Goal: Task Accomplishment & Management: Use online tool/utility

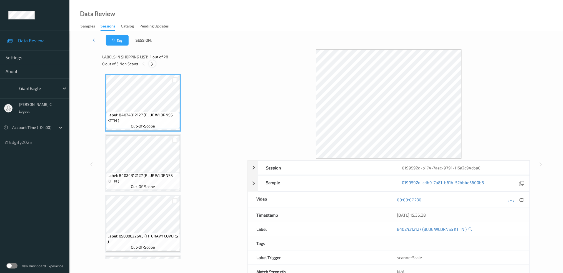
click at [152, 64] on icon at bounding box center [152, 63] width 5 height 5
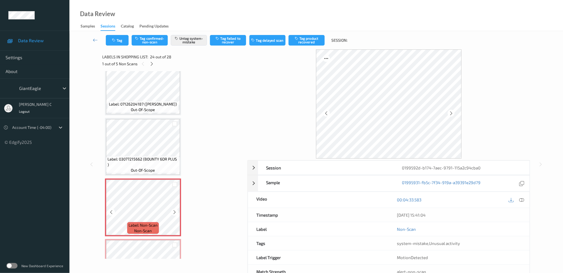
scroll to position [1362, 0]
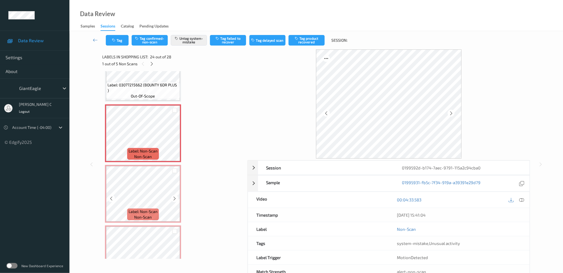
click at [153, 209] on div "Label: Non-Scan non-scan" at bounding box center [143, 215] width 32 height 12
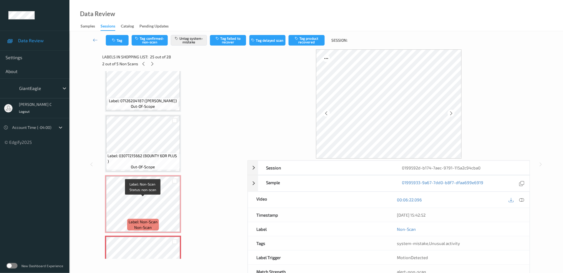
scroll to position [1288, 0]
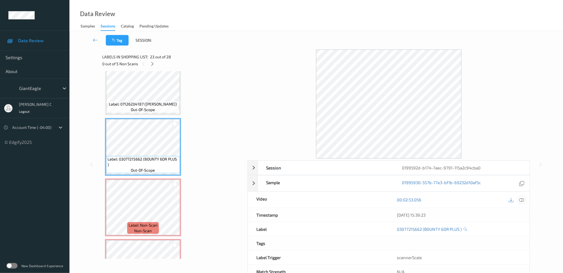
click at [523, 201] on icon at bounding box center [521, 199] width 5 height 5
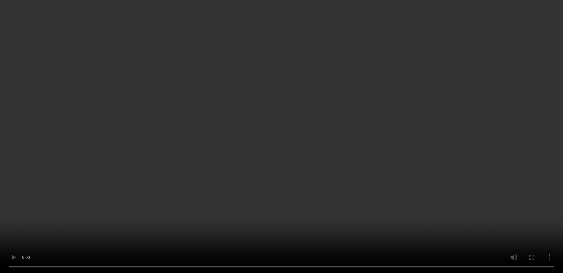
scroll to position [1350, 0]
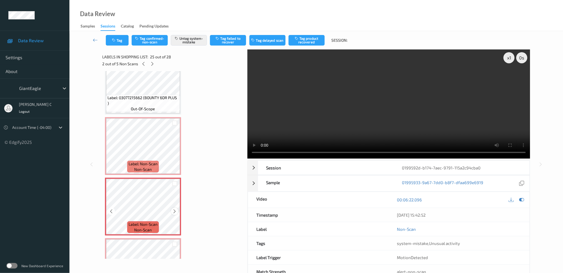
click at [176, 209] on icon at bounding box center [175, 211] width 5 height 5
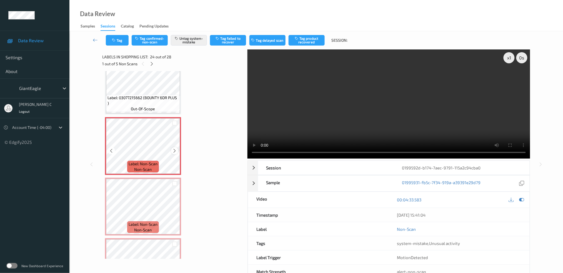
click at [173, 148] on icon at bounding box center [175, 150] width 5 height 5
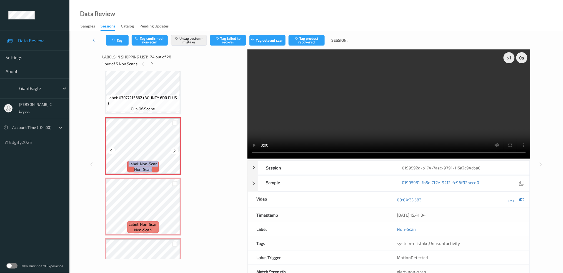
click at [173, 148] on icon at bounding box center [175, 150] width 5 height 5
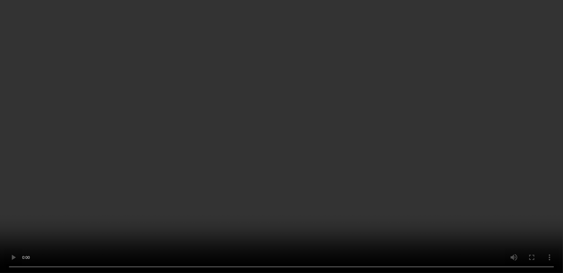
scroll to position [1424, 0]
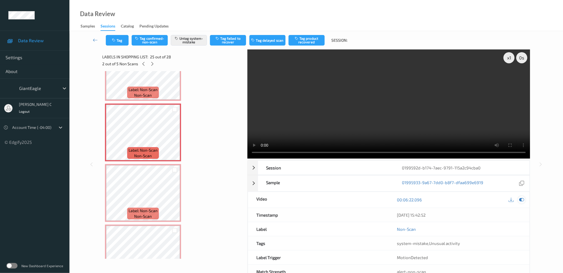
click at [524, 198] on icon at bounding box center [521, 199] width 5 height 5
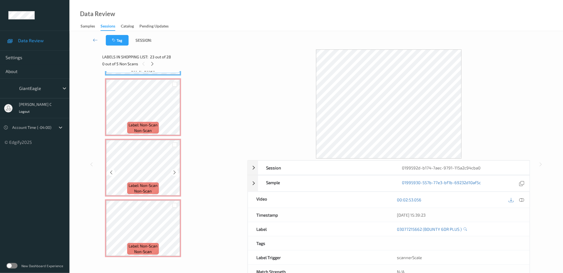
scroll to position [1350, 0]
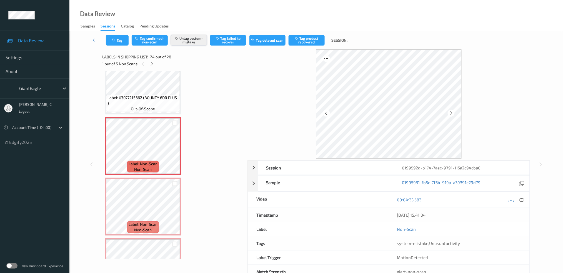
click at [196, 39] on button "Untag system-mistake" at bounding box center [189, 40] width 36 height 11
click at [121, 46] on div "Tag Tag confirmed-non-scan Tag system-mistake Tag failed to recover Tag delayed…" at bounding box center [316, 40] width 471 height 18
click at [115, 39] on icon "button" at bounding box center [114, 40] width 5 height 4
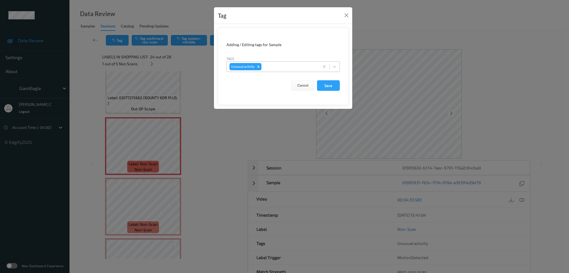
click at [258, 68] on icon "Remove Unusual activity" at bounding box center [259, 67] width 2 height 2
click at [313, 84] on button "Cancel" at bounding box center [302, 85] width 23 height 11
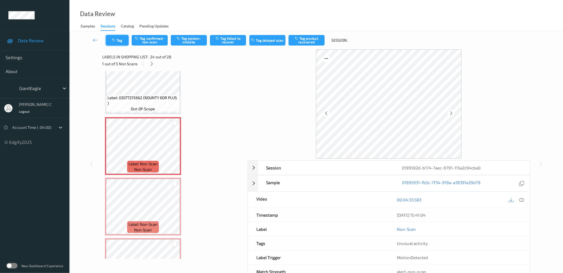
click at [111, 43] on button "Tag" at bounding box center [117, 40] width 23 height 11
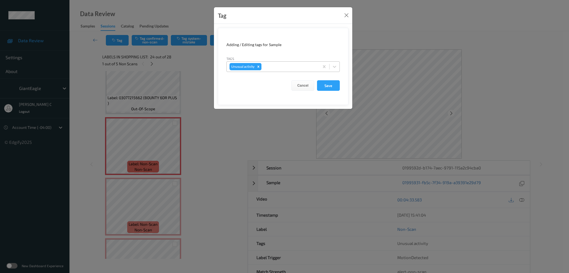
click at [259, 68] on icon "Remove Unusual activity" at bounding box center [259, 67] width 2 height 2
click at [326, 78] on form "Adding / Editing tags for Sample Tags option , selected. Select is focused ,typ…" at bounding box center [283, 66] width 131 height 77
click at [328, 85] on button "Save" at bounding box center [328, 85] width 23 height 11
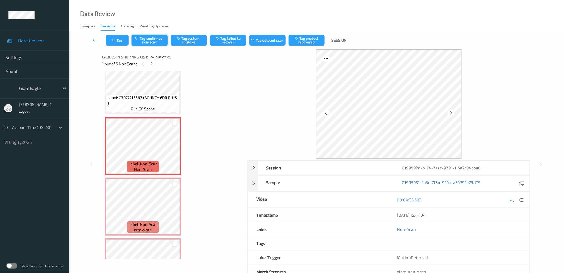
click at [158, 44] on button "Tag confirmed-non-scan" at bounding box center [150, 40] width 36 height 11
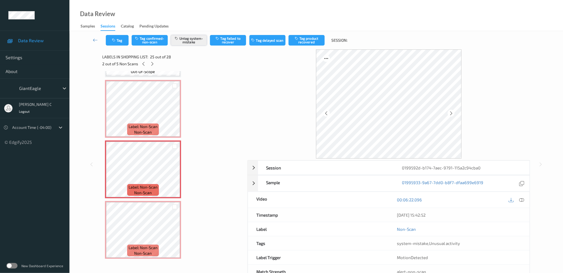
click at [203, 44] on button "Untag system-mistake" at bounding box center [189, 40] width 36 height 11
click at [117, 47] on div "Tag Tag confirmed-non-scan Tag system-mistake Tag failed to recover Tag delayed…" at bounding box center [316, 40] width 471 height 18
click at [115, 41] on icon "button" at bounding box center [114, 40] width 5 height 4
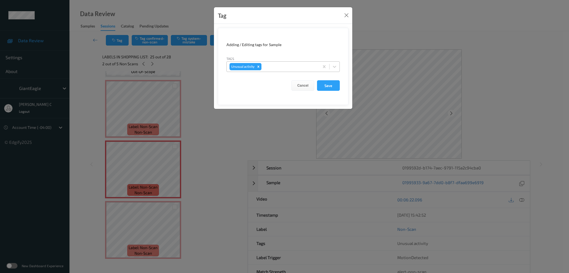
drag, startPoint x: 259, startPoint y: 66, endPoint x: 325, endPoint y: 87, distance: 68.8
click at [260, 66] on div "Remove Unusual activity" at bounding box center [258, 66] width 6 height 7
click at [339, 89] on button "Save" at bounding box center [328, 85] width 23 height 11
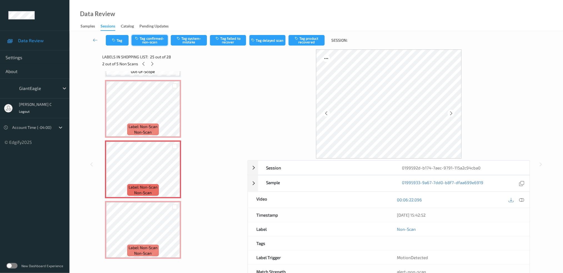
click at [154, 38] on button "Tag confirmed-non-scan" at bounding box center [150, 40] width 36 height 11
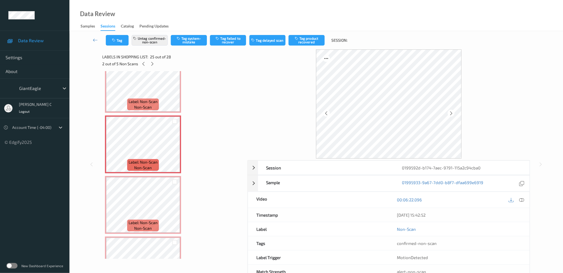
scroll to position [1424, 0]
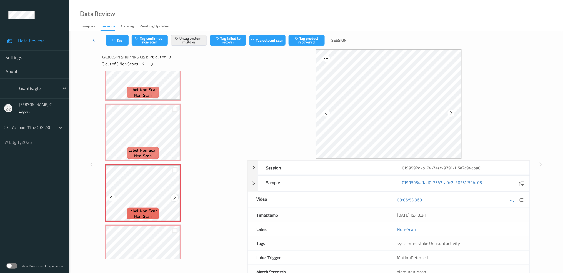
click at [175, 195] on icon at bounding box center [175, 197] width 5 height 5
click at [184, 38] on button "Untag system-mistake" at bounding box center [189, 40] width 36 height 11
click at [119, 41] on button "Tag" at bounding box center [117, 40] width 23 height 11
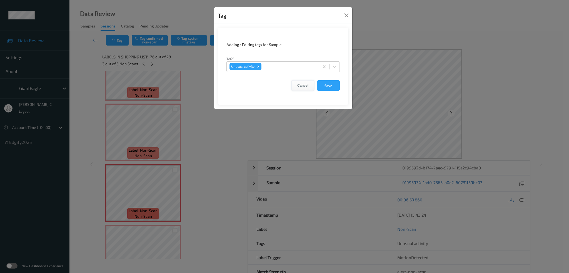
drag, startPoint x: 258, startPoint y: 66, endPoint x: 302, endPoint y: 85, distance: 47.4
click at [258, 66] on icon "Remove Unusual activity" at bounding box center [258, 67] width 4 height 4
click at [327, 83] on button "Save" at bounding box center [328, 85] width 23 height 11
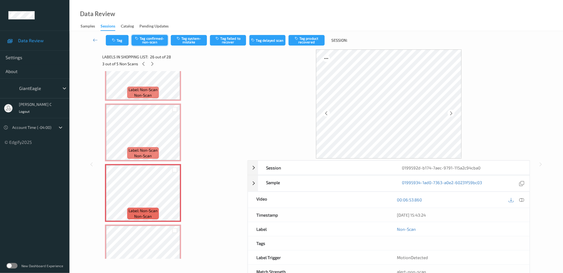
click at [152, 38] on button "Tag confirmed-non-scan" at bounding box center [150, 40] width 36 height 11
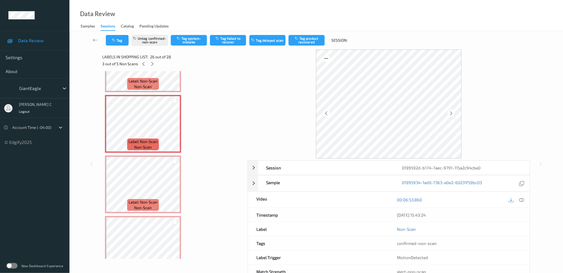
scroll to position [1498, 0]
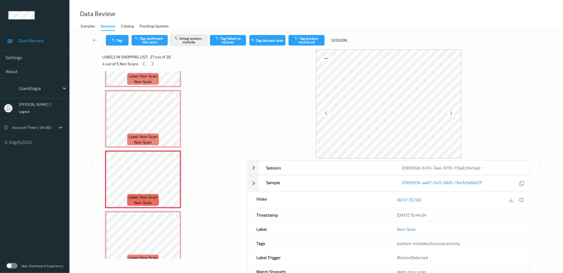
click at [190, 44] on button "Untag system-mistake" at bounding box center [189, 40] width 36 height 11
click at [117, 38] on button "Tag" at bounding box center [117, 40] width 23 height 11
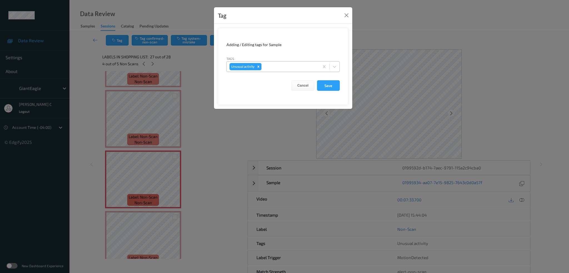
click at [257, 67] on icon "Remove Unusual activity" at bounding box center [258, 67] width 4 height 4
click at [342, 85] on form "Adding / Editing tags for Sample Tags option , selected. Select is focused ,typ…" at bounding box center [283, 66] width 131 height 77
click at [331, 85] on button "Save" at bounding box center [328, 85] width 23 height 11
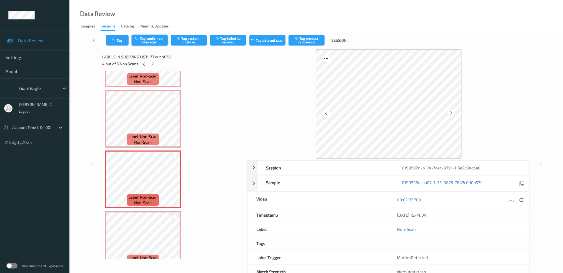
click at [152, 44] on button "Tag confirmed-non-scan" at bounding box center [150, 40] width 36 height 11
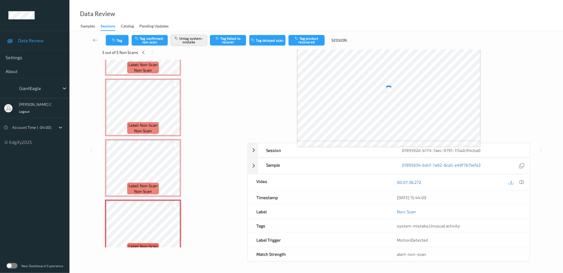
scroll to position [17, 0]
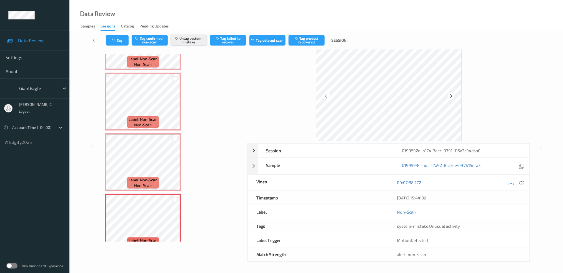
click at [190, 36] on button "Untag system-mistake" at bounding box center [189, 40] width 36 height 11
click at [113, 36] on button "Tag" at bounding box center [117, 40] width 23 height 11
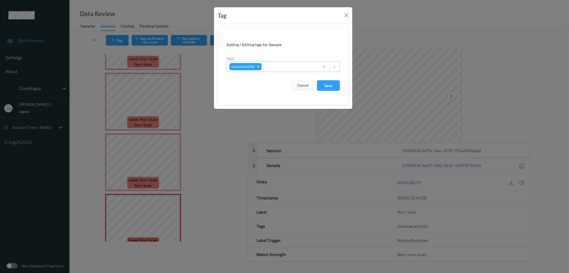
click at [256, 66] on div "Remove Unusual activity" at bounding box center [258, 66] width 6 height 7
click at [319, 84] on button "Save" at bounding box center [328, 85] width 23 height 11
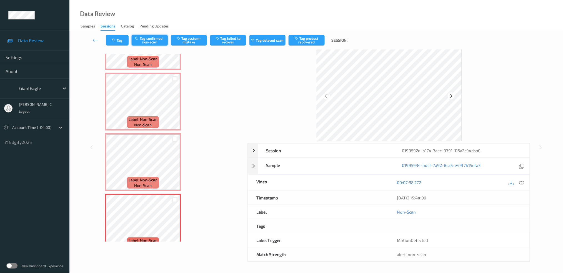
click at [165, 42] on button "Tag confirmed-non-scan" at bounding box center [150, 40] width 36 height 11
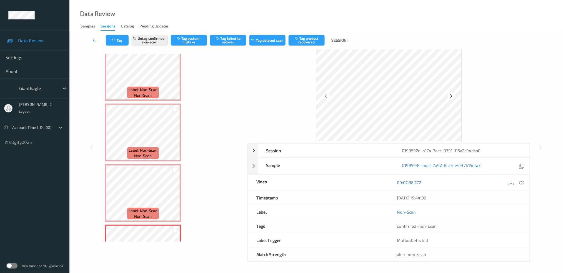
scroll to position [1424, 0]
